Goal: Find specific page/section: Find specific page/section

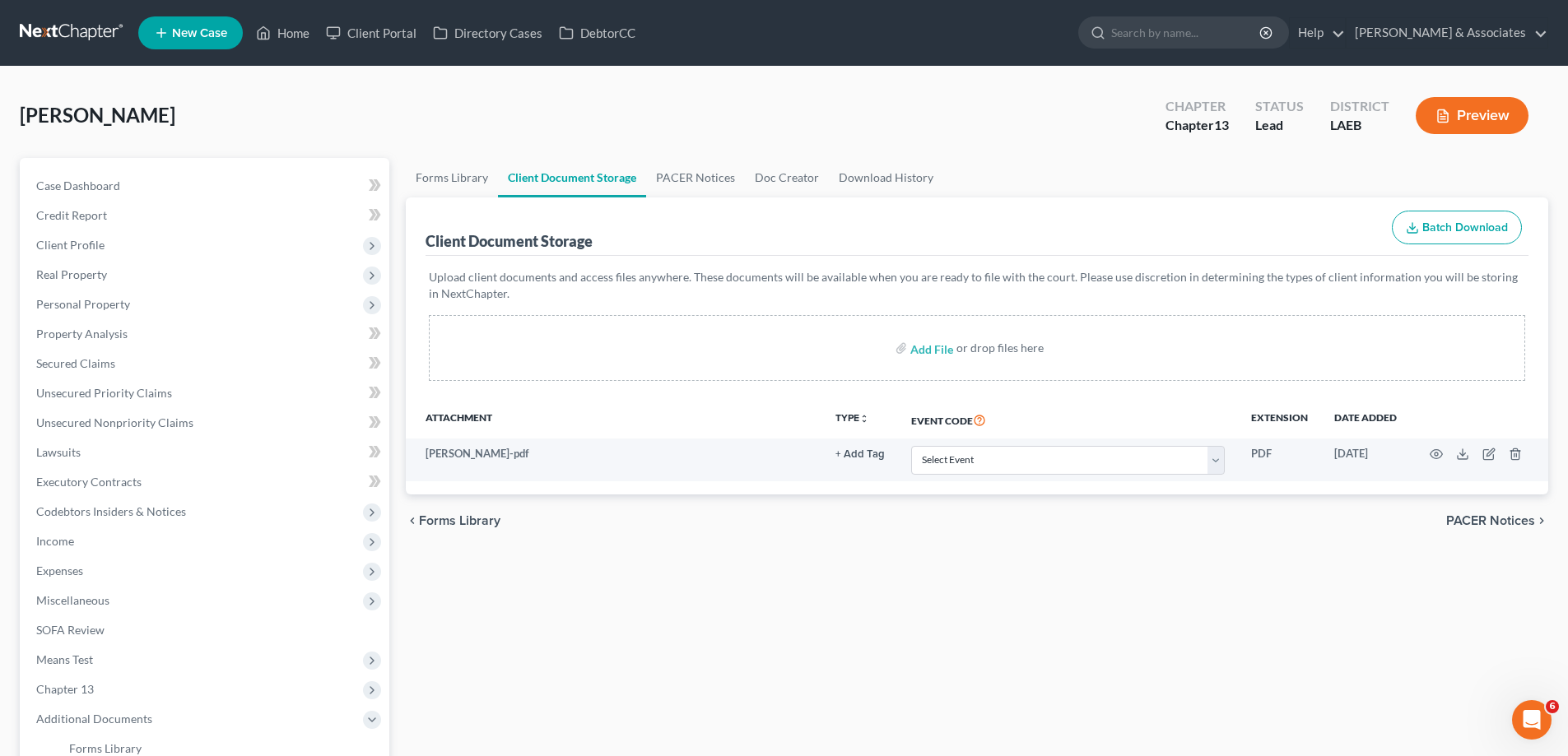
click at [78, 34] on link at bounding box center [71, 33] width 105 height 30
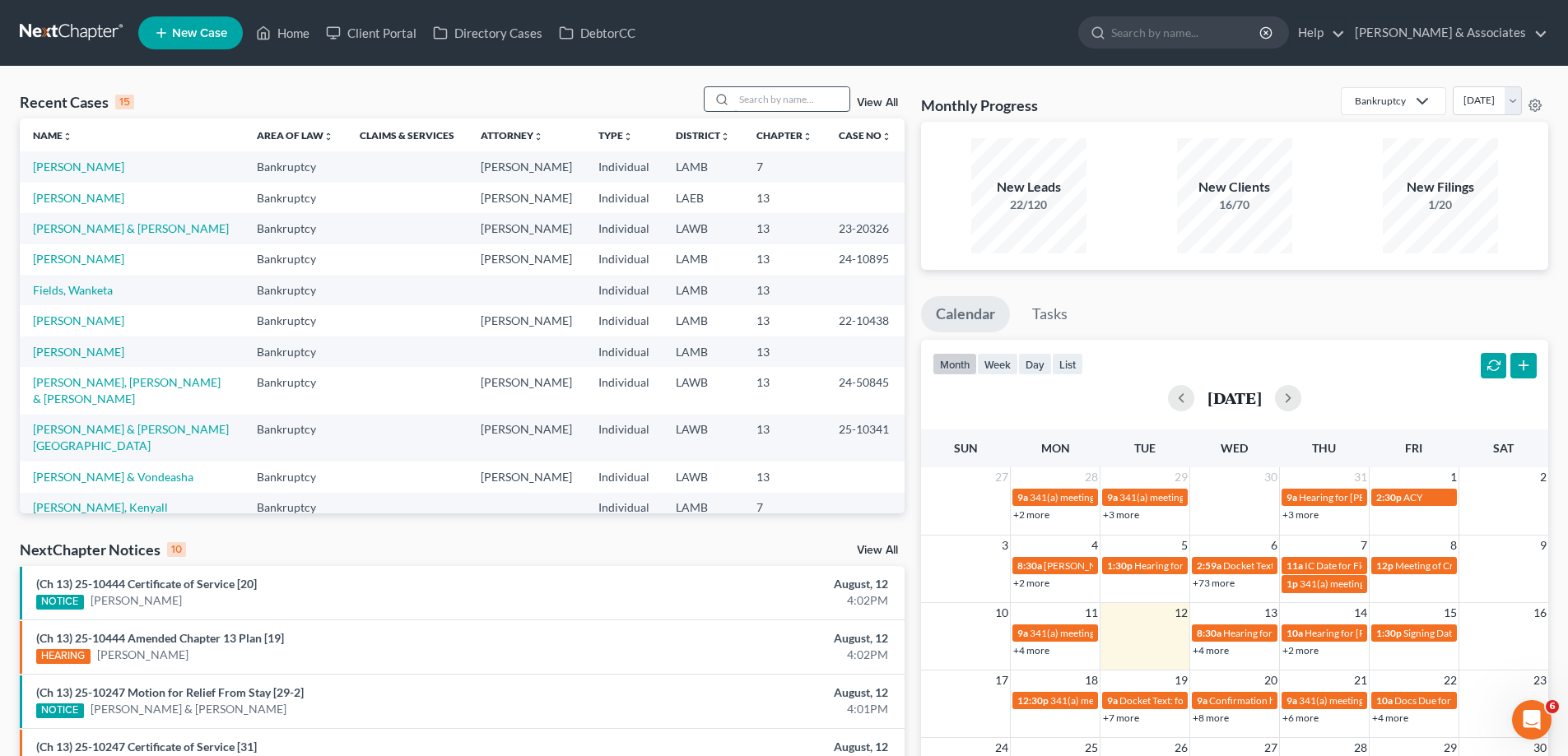
click at [803, 98] on input "search" at bounding box center [791, 98] width 115 height 24
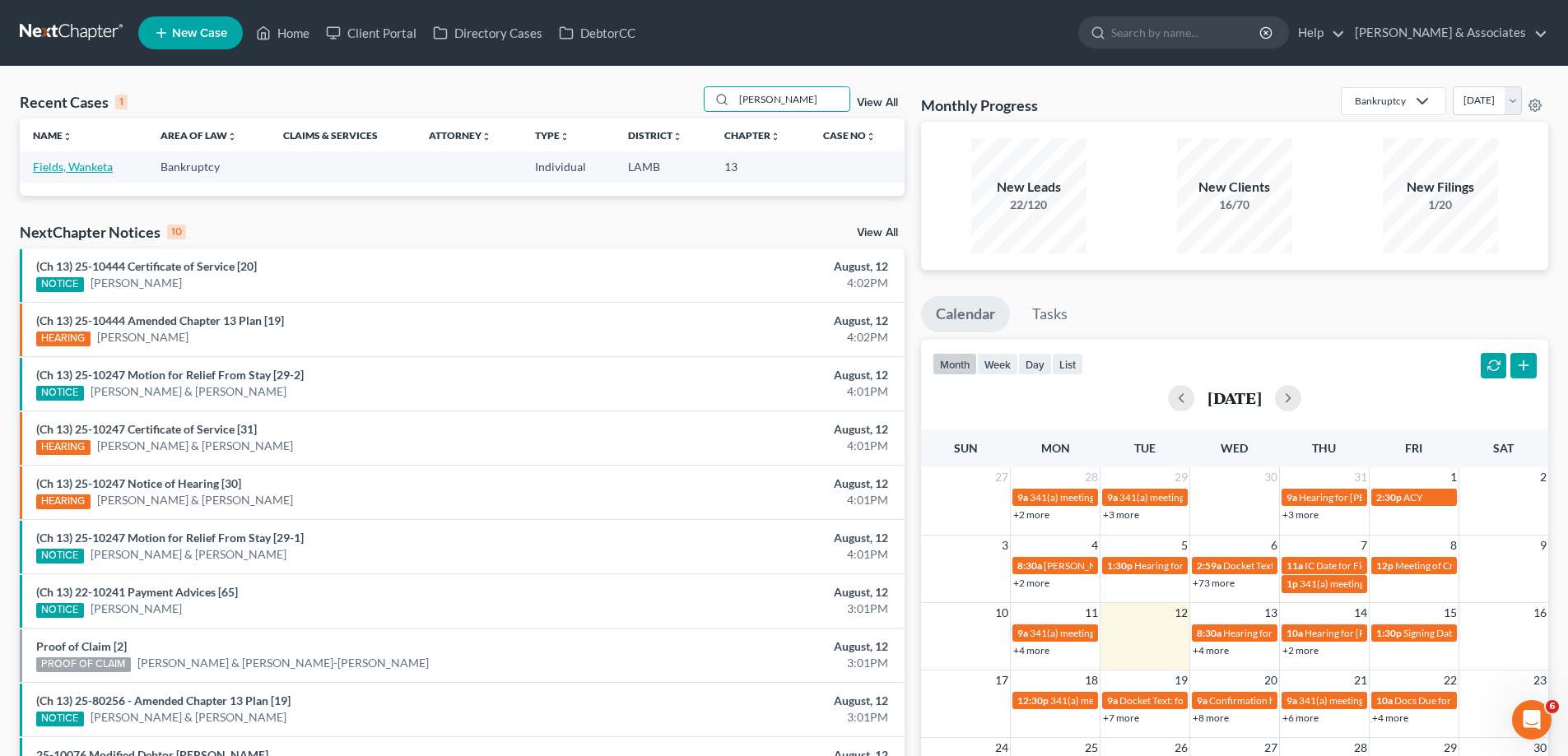
type input "wanket"
click at [76, 170] on link "Fields, Wanketa" at bounding box center [72, 166] width 80 height 14
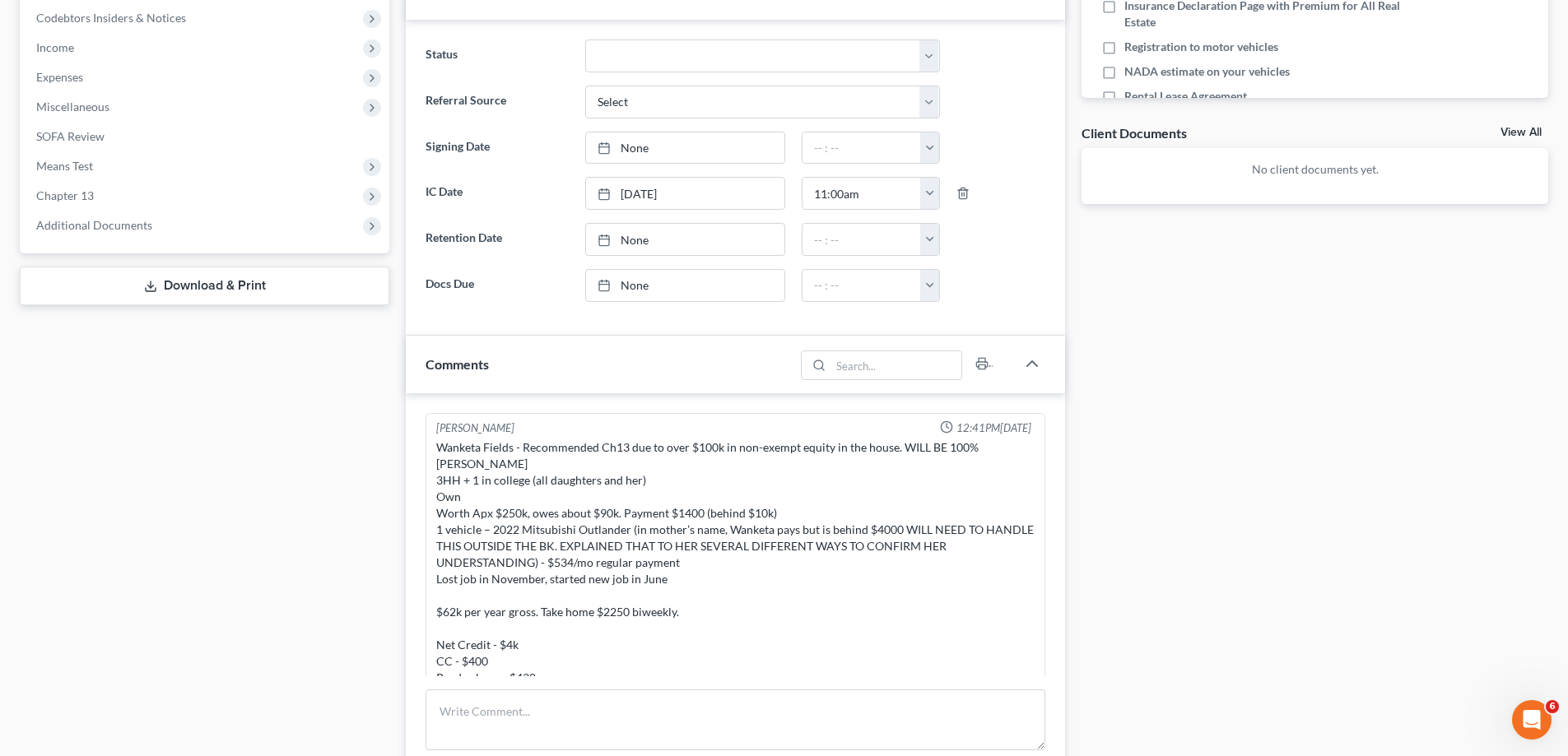
scroll to position [823, 0]
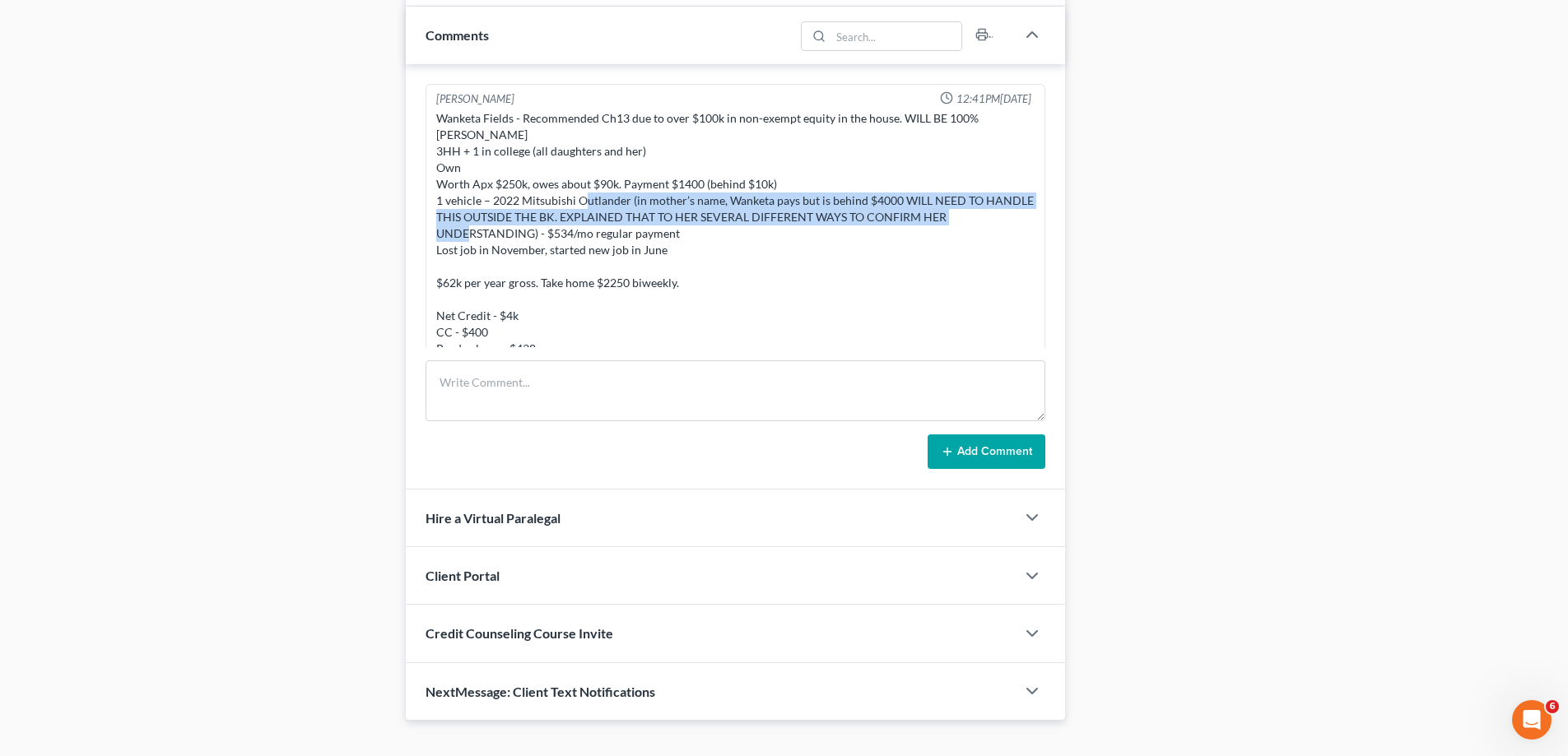
drag, startPoint x: 632, startPoint y: 182, endPoint x: 538, endPoint y: 210, distance: 98.1
click at [538, 210] on div "Wanketa Fields - Recommended Ch13 due to over $100k in non-exempt equity in the…" at bounding box center [735, 291] width 598 height 362
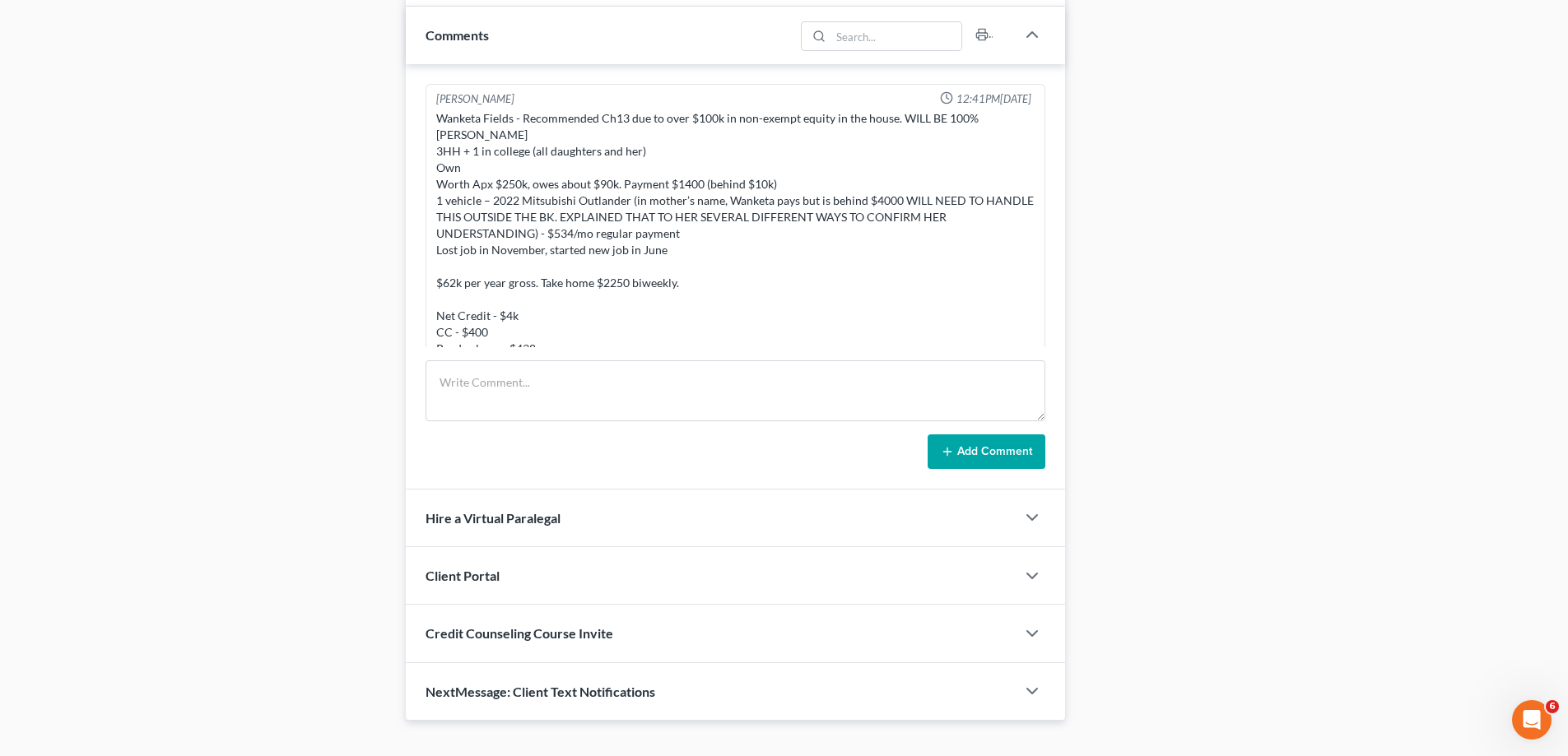
click at [711, 255] on div "Wanketa Fields - Recommended Ch13 due to over $100k in non-exempt equity in the…" at bounding box center [735, 291] width 598 height 362
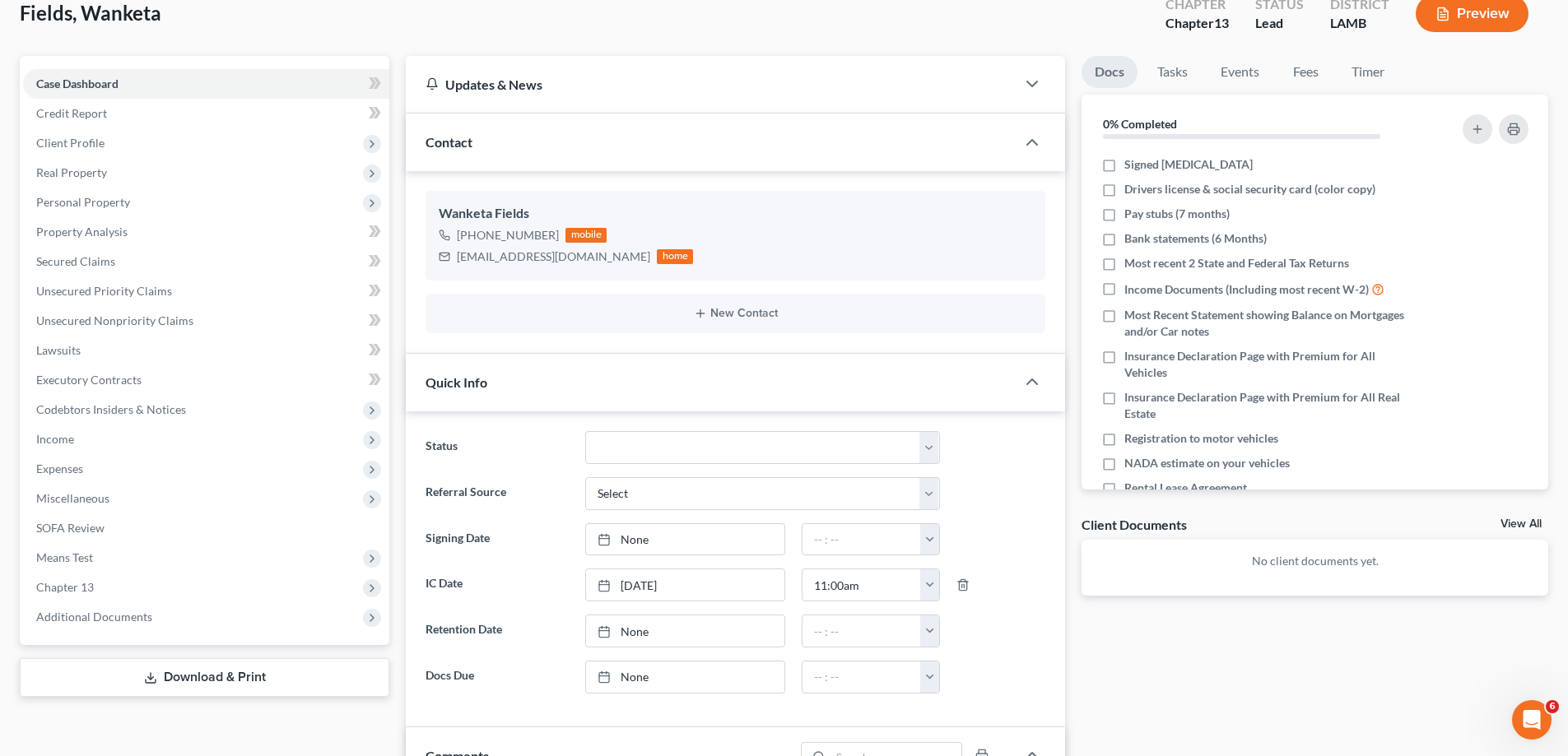
scroll to position [0, 0]
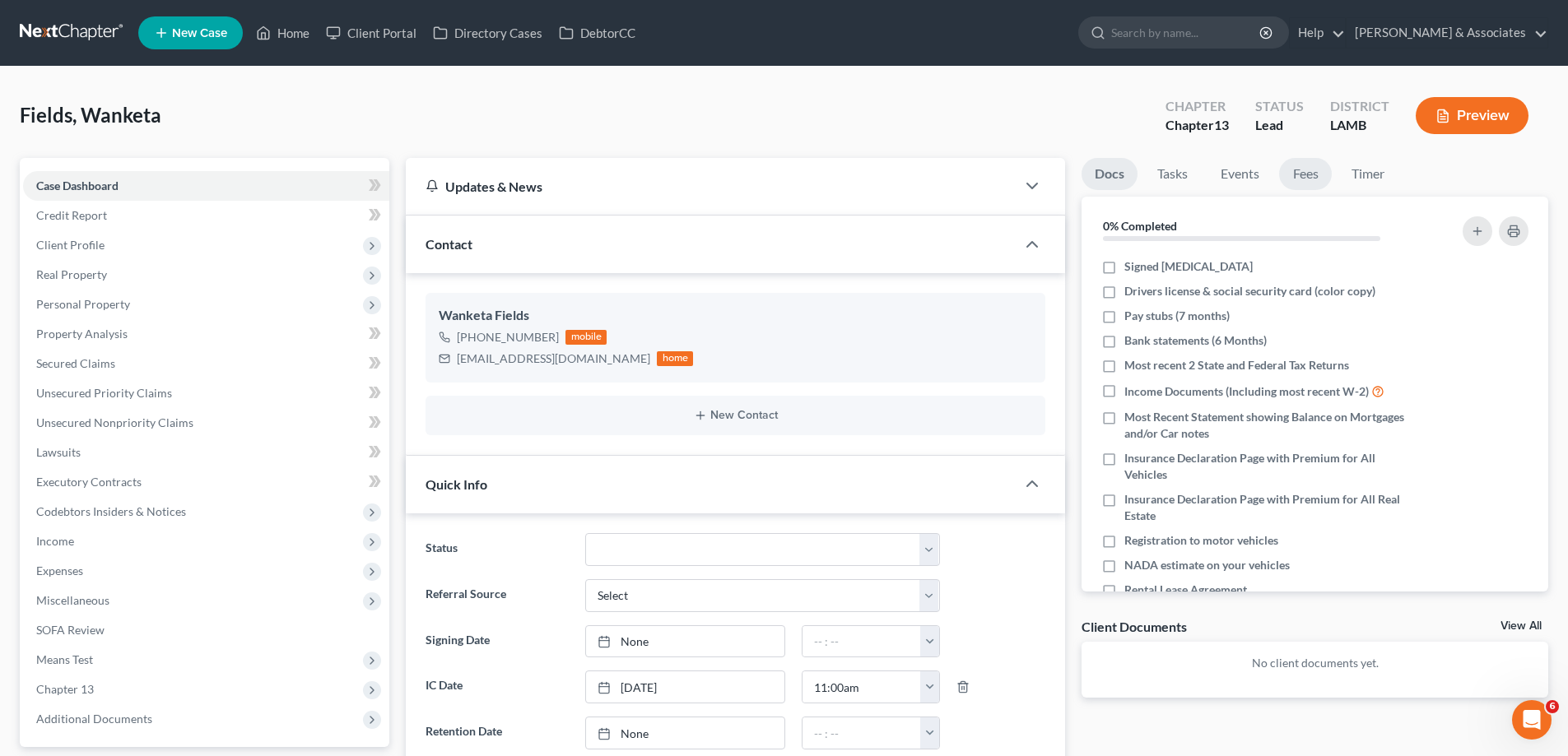
click at [1296, 170] on link "Fees" at bounding box center [1305, 174] width 53 height 32
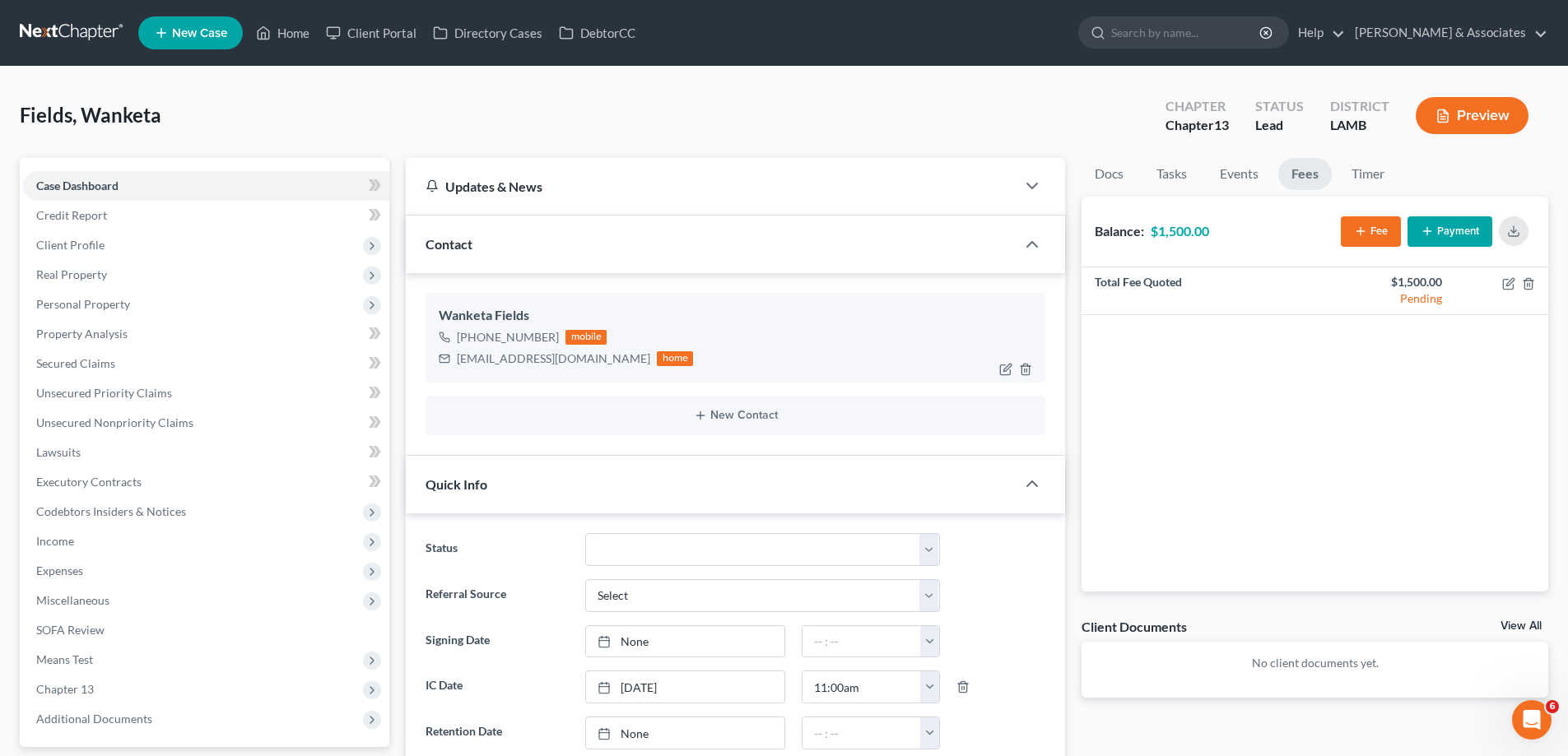
click at [521, 361] on div "wanketafields@yahoo.com" at bounding box center [554, 358] width 193 height 16
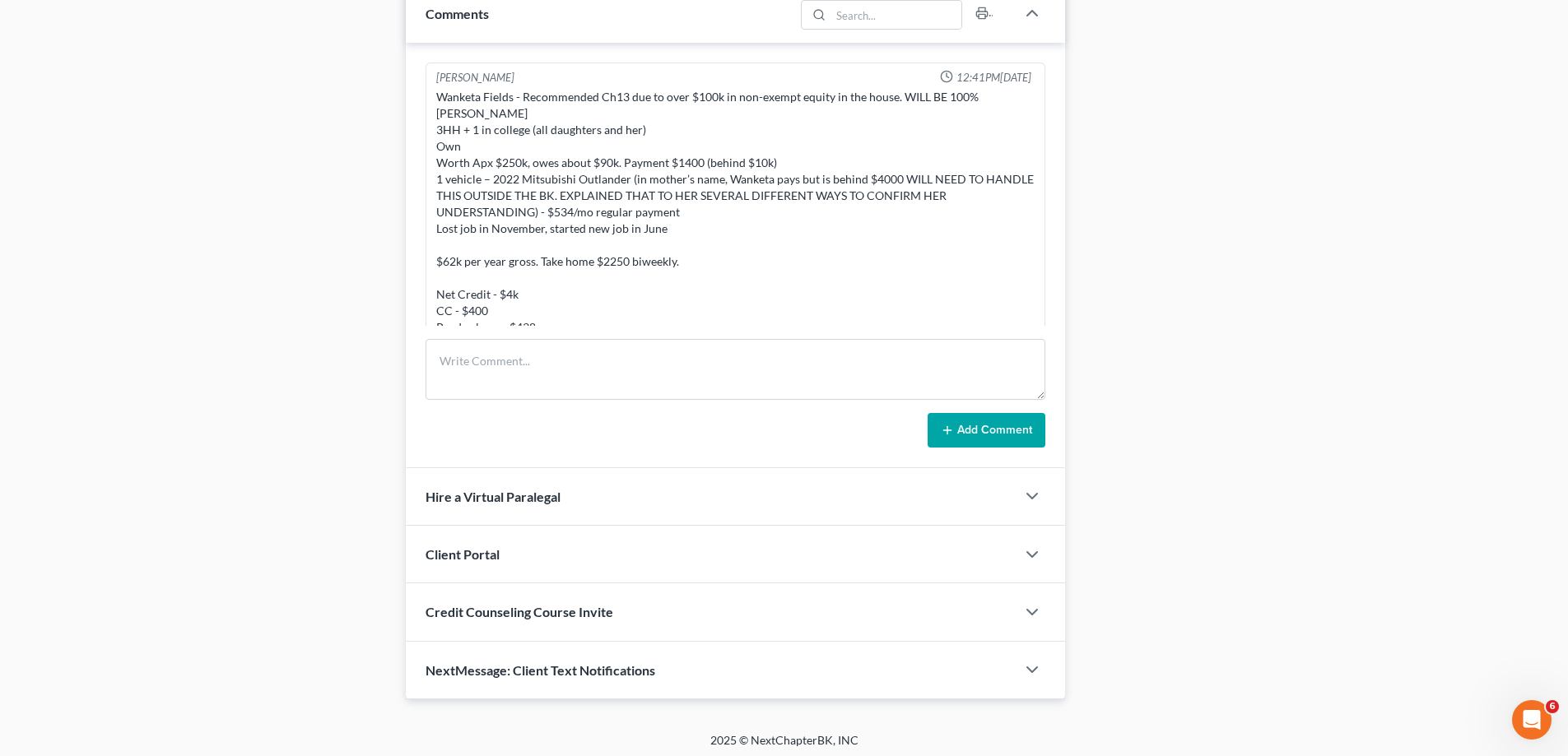
scroll to position [850, 0]
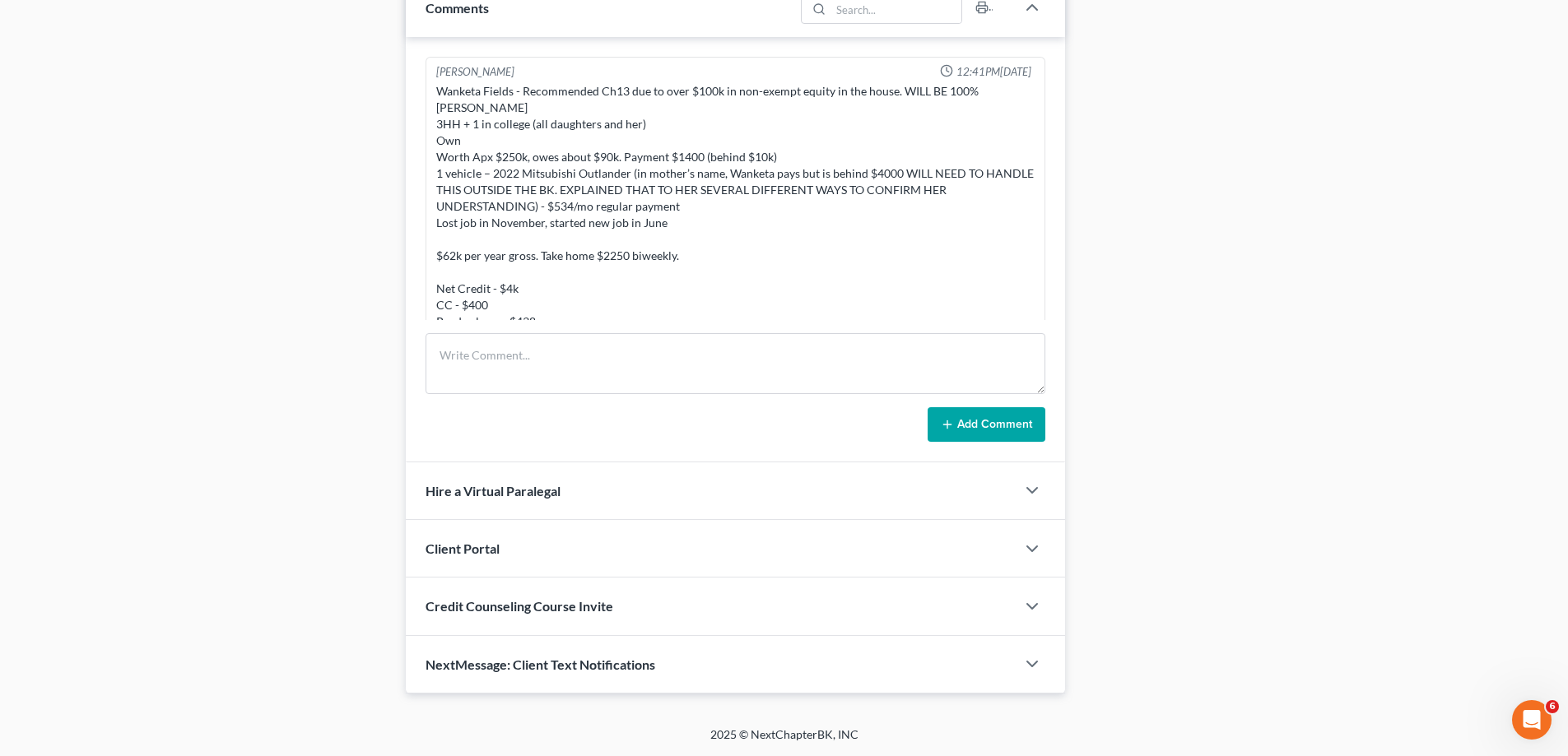
click at [1286, 436] on div "Docs Tasks Events Fees Timer 0% Completed Nothing here yet! Signed Retainer Dri…" at bounding box center [1315, 1] width 483 height 1386
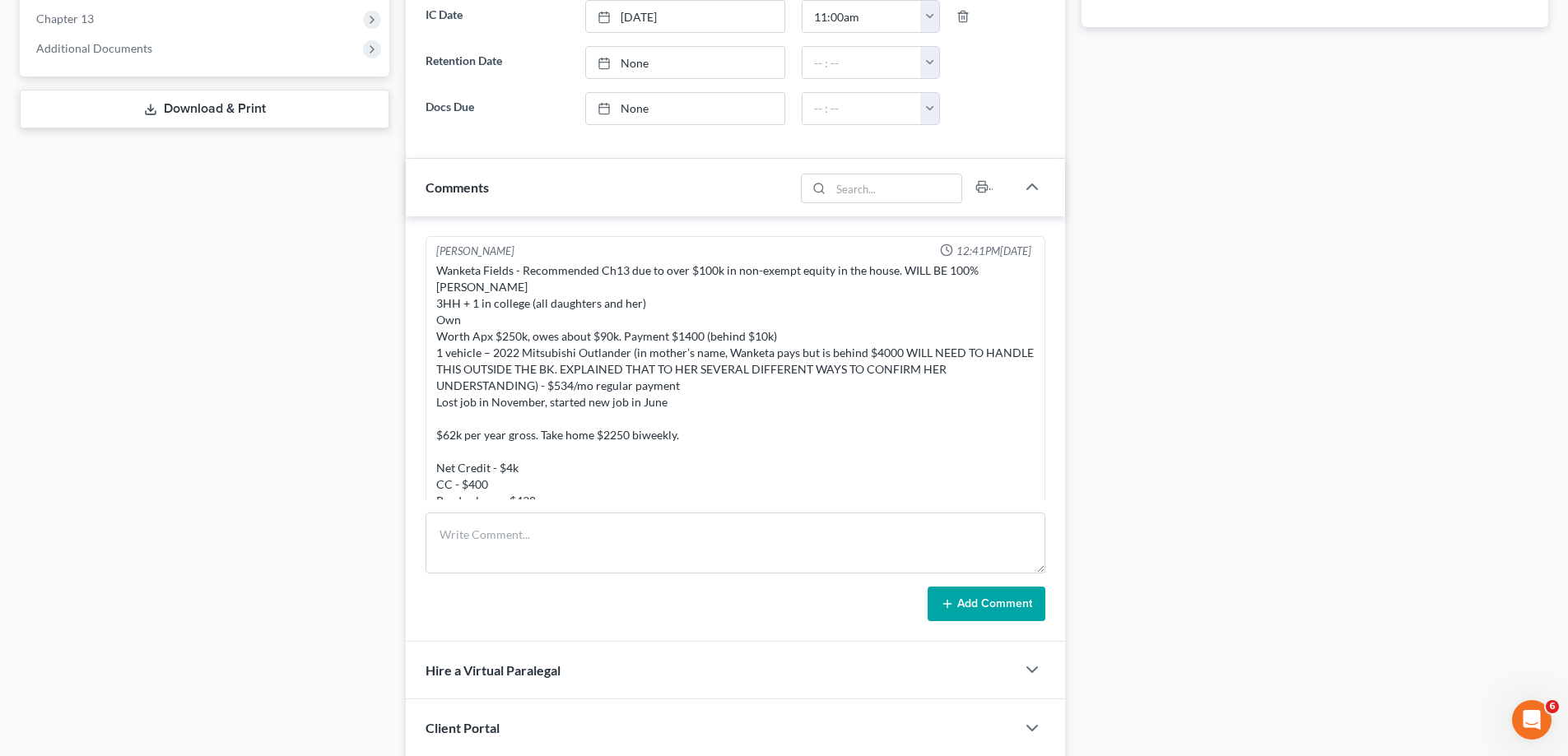
scroll to position [356, 0]
